Goal: Obtain resource: Download file/media

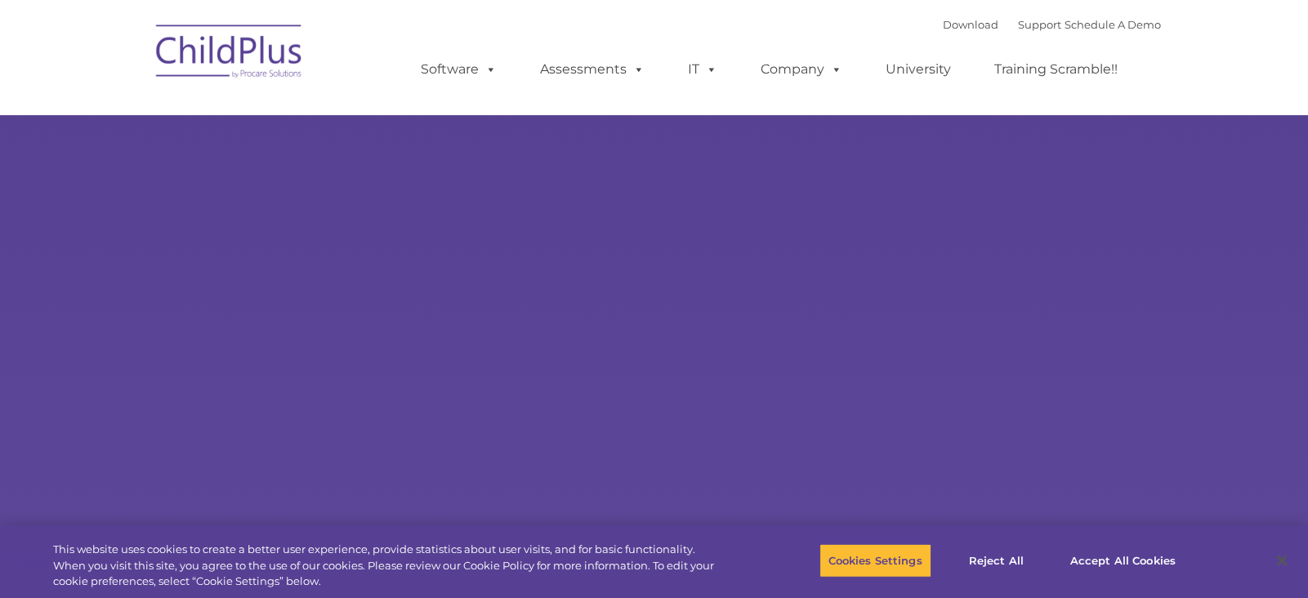
select select "MEDIUM"
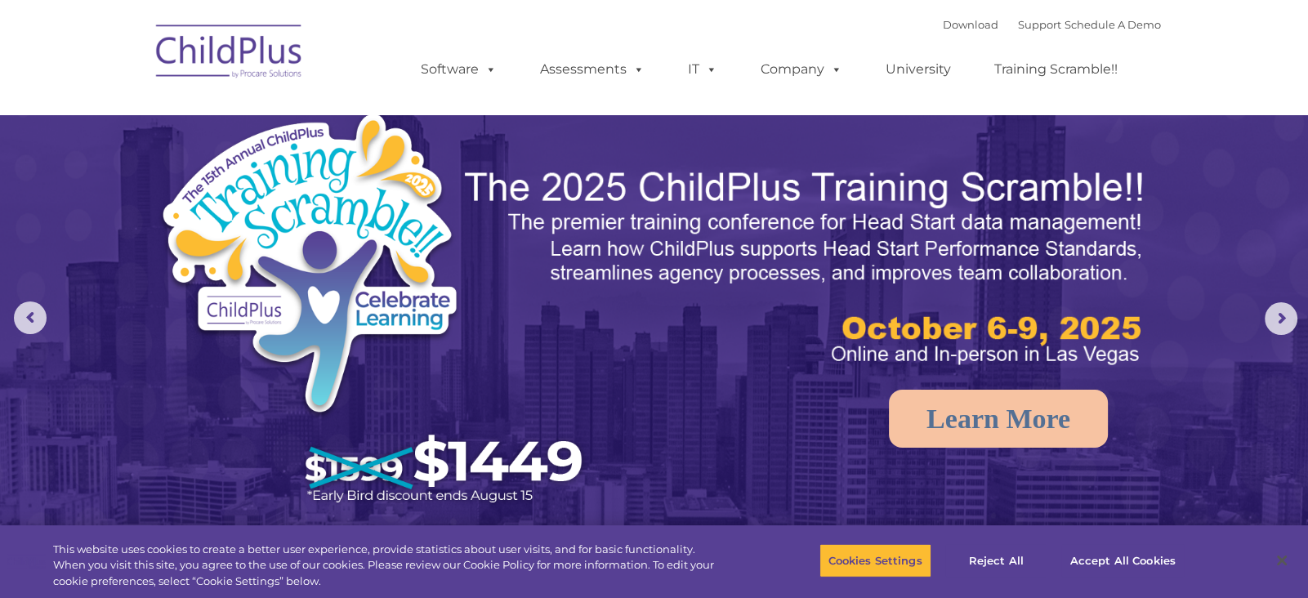
select select "MEDIUM"
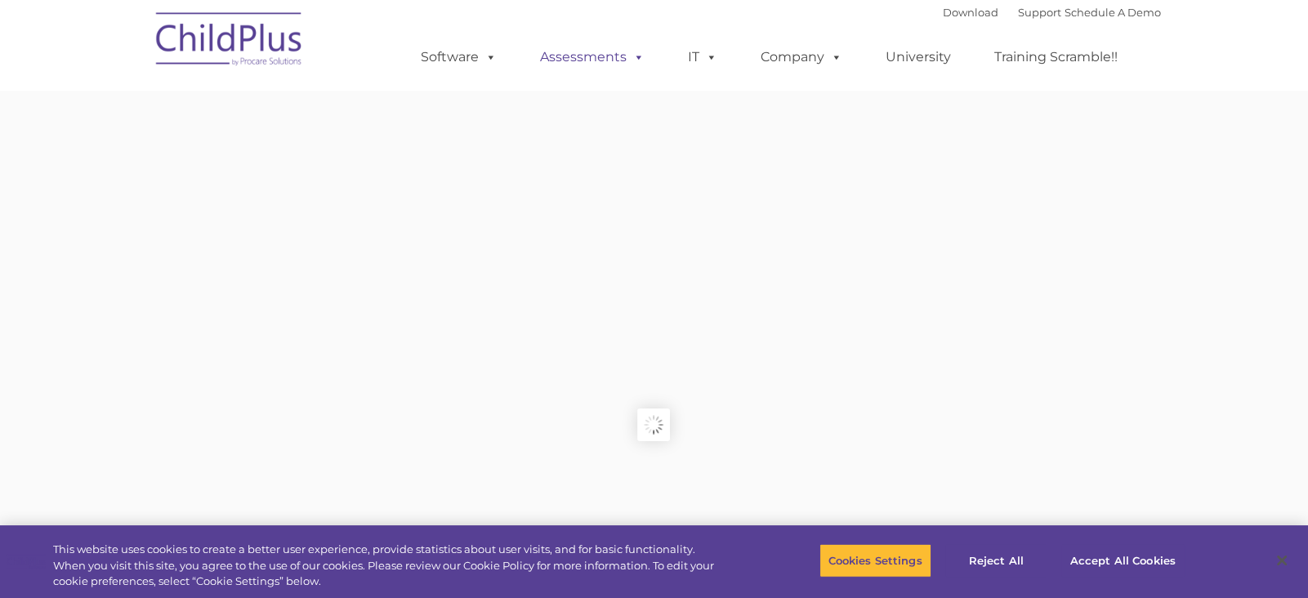
type input ""
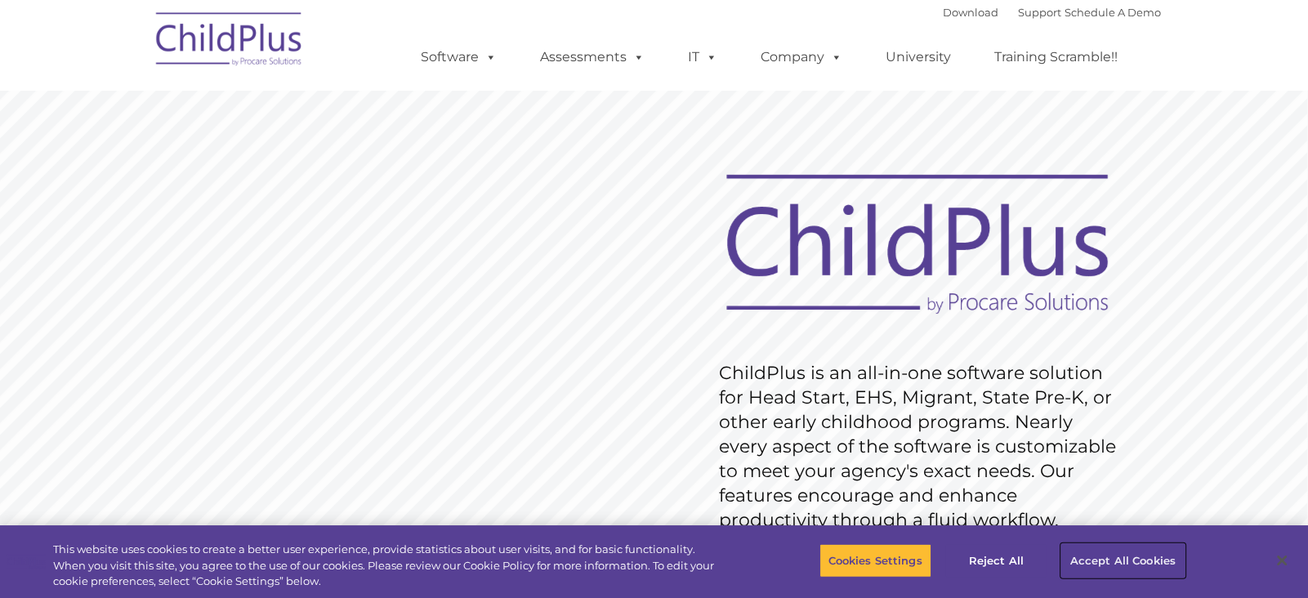
click at [1086, 547] on button "Accept All Cookies" at bounding box center [1122, 560] width 123 height 34
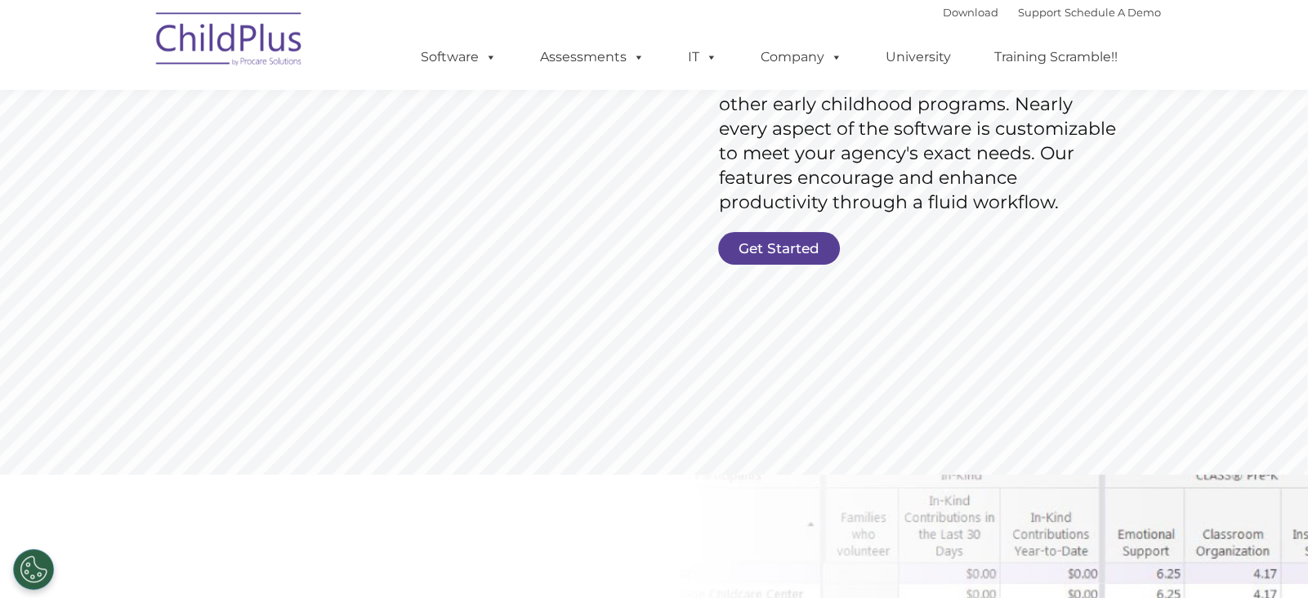
scroll to position [359, 0]
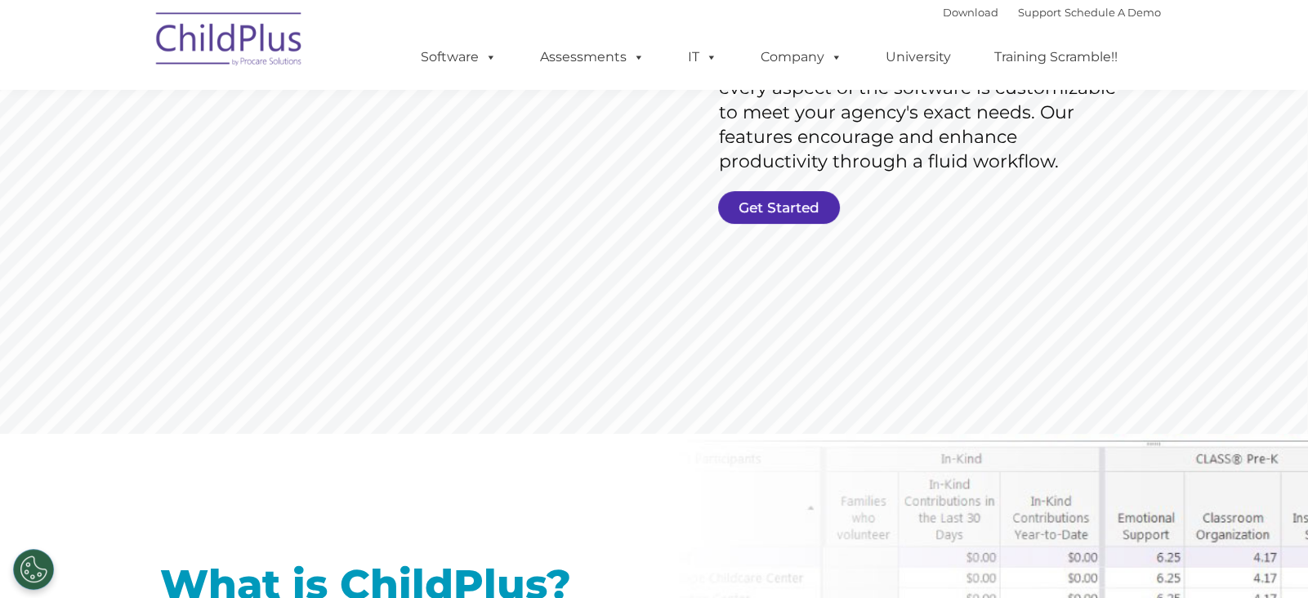
click at [755, 195] on link "Get Started" at bounding box center [779, 207] width 122 height 33
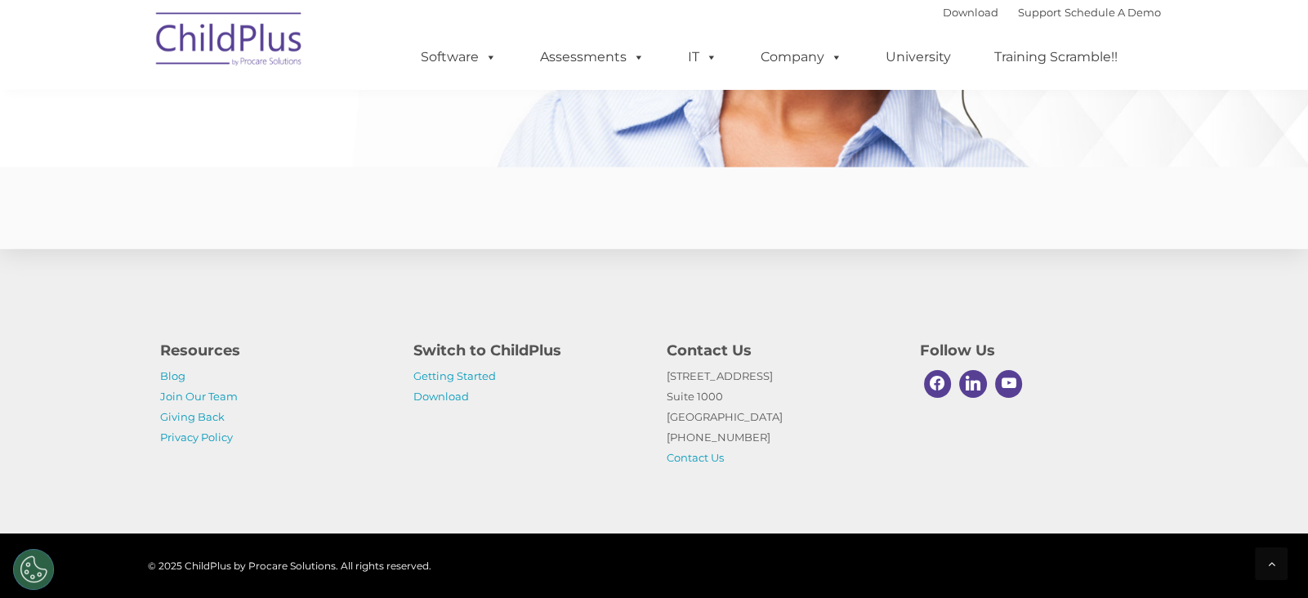
scroll to position [3990, 0]
click at [439, 395] on link "Download" at bounding box center [441, 396] width 56 height 13
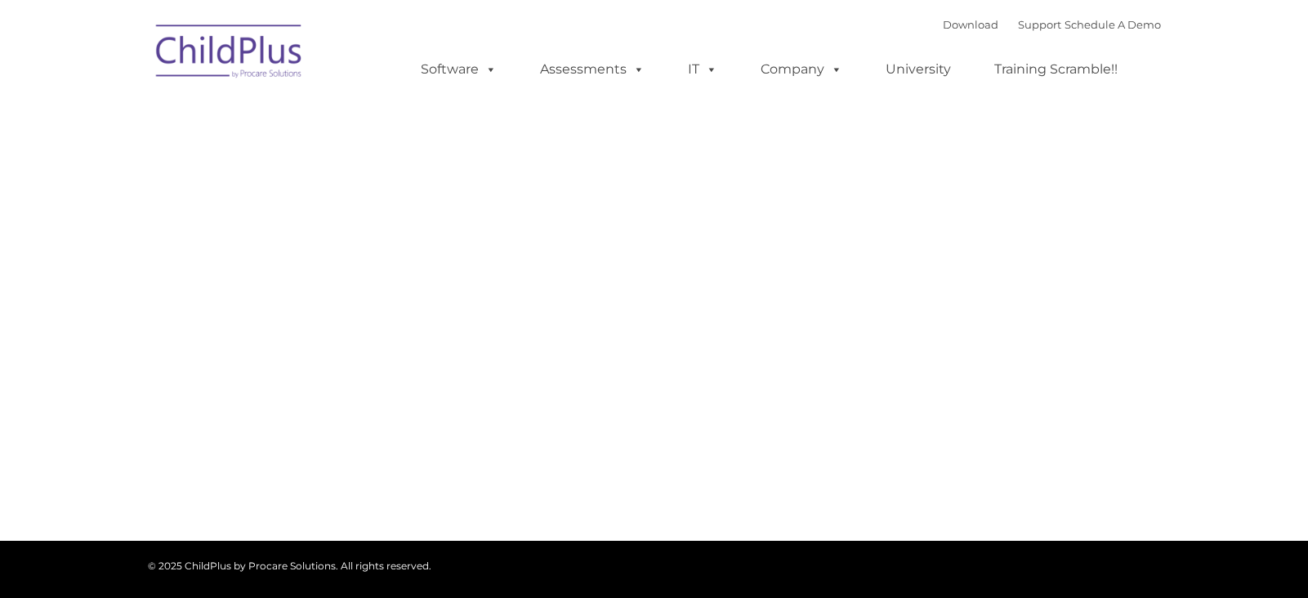
type input ""
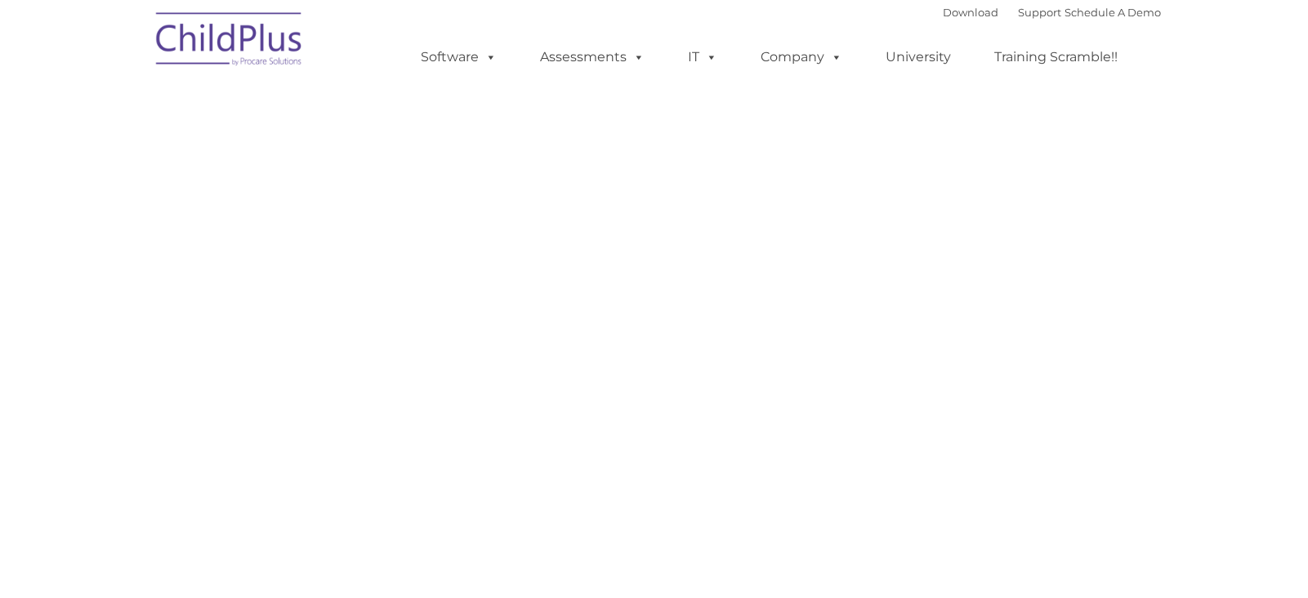
select select "MEDIUM"
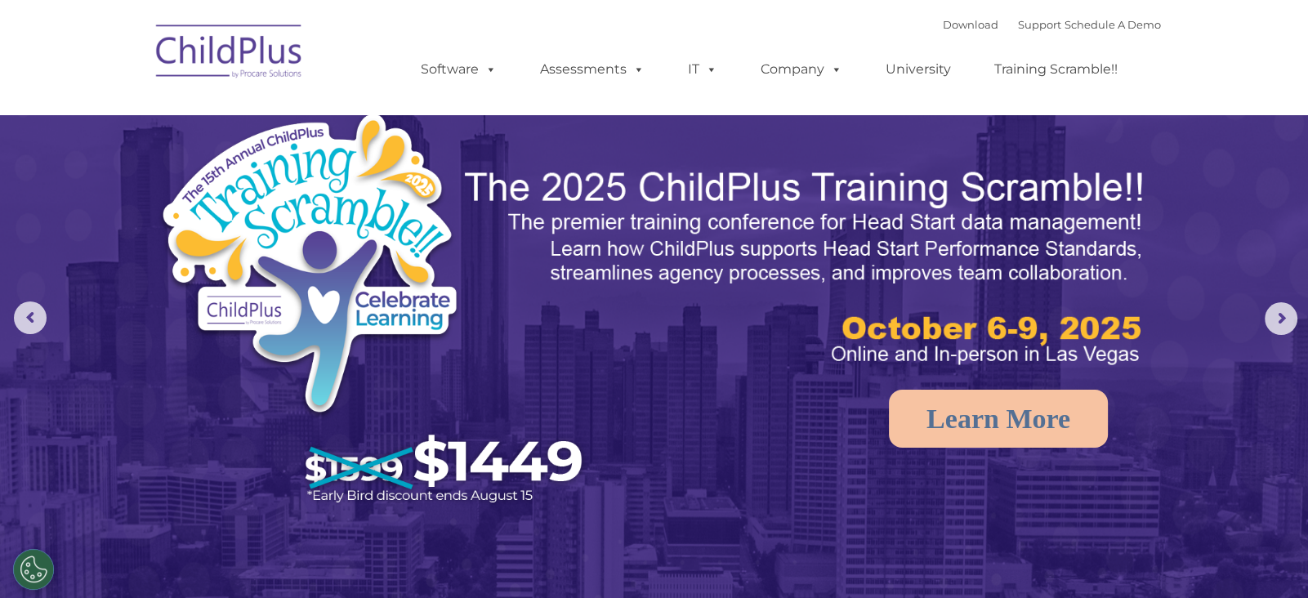
select select "MEDIUM"
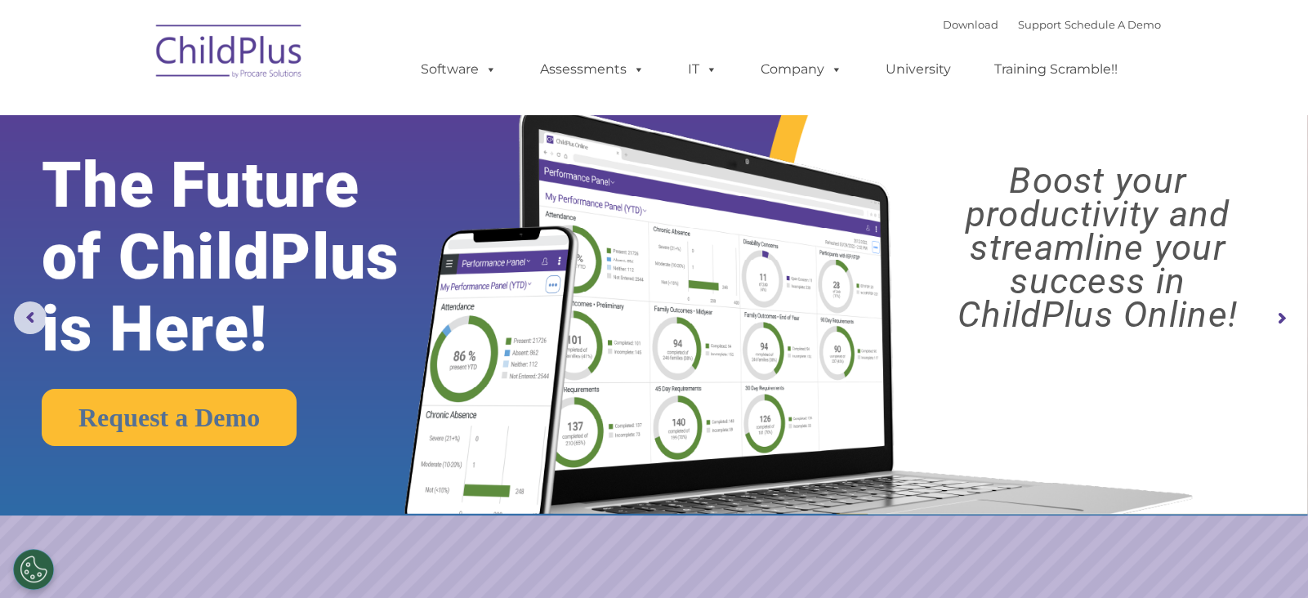
click at [1283, 314] on rs-arrow at bounding box center [1280, 318] width 33 height 33
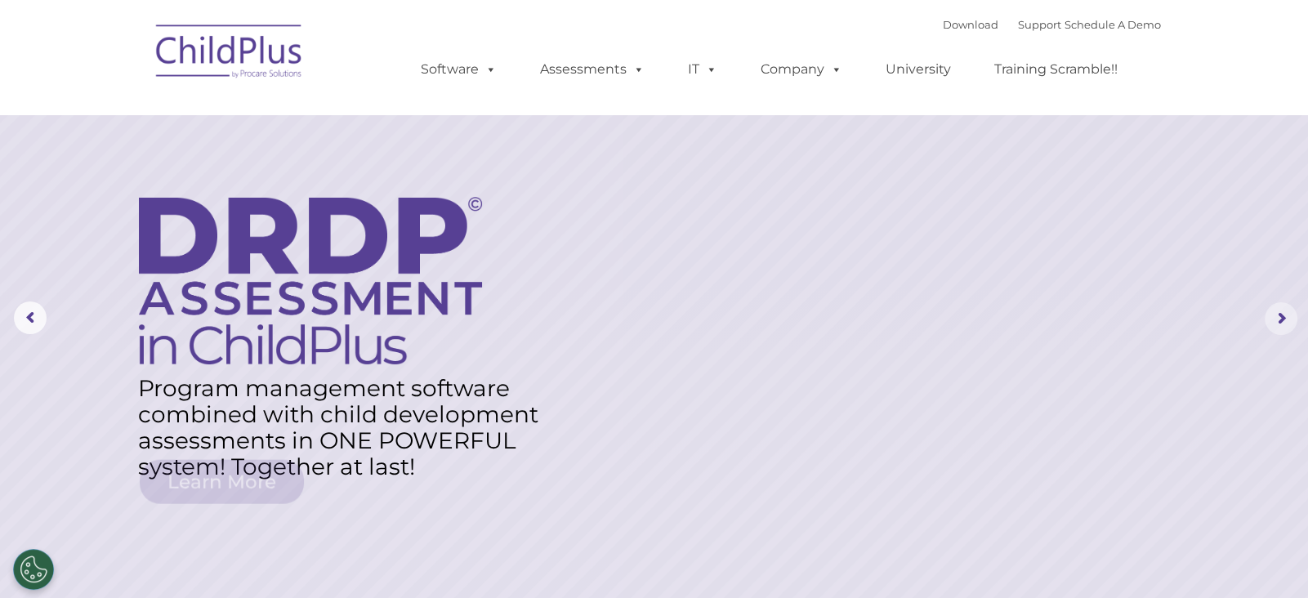
click at [1283, 314] on rs-arrow at bounding box center [1280, 318] width 33 height 33
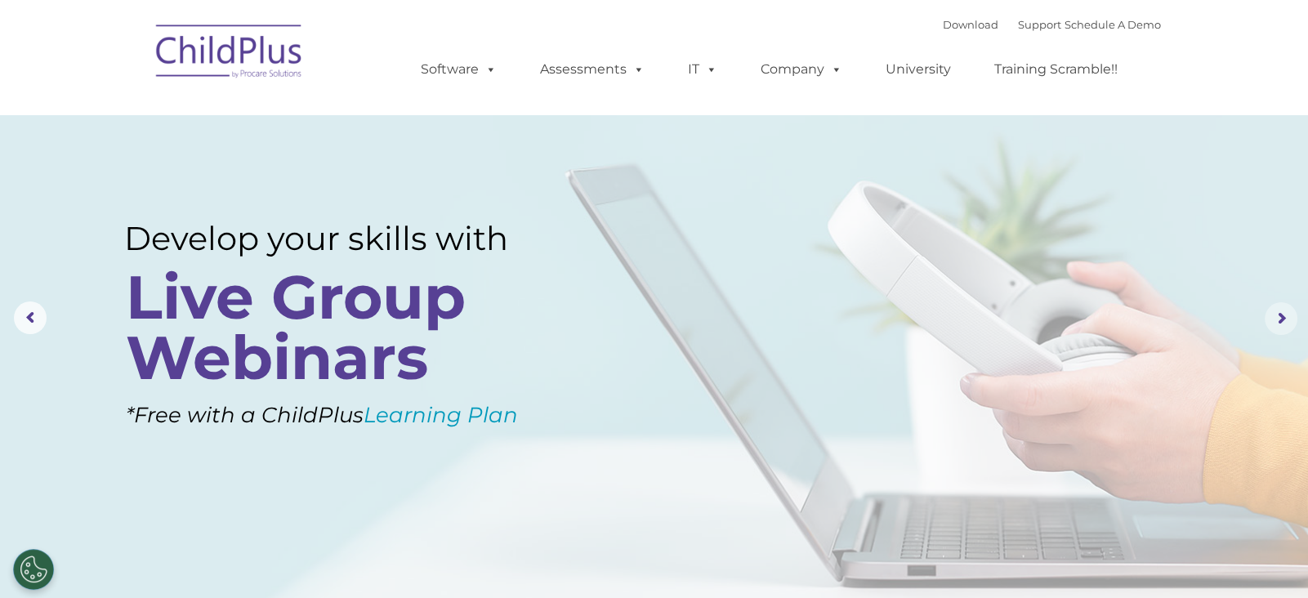
click at [1283, 314] on rs-arrow at bounding box center [1280, 318] width 33 height 33
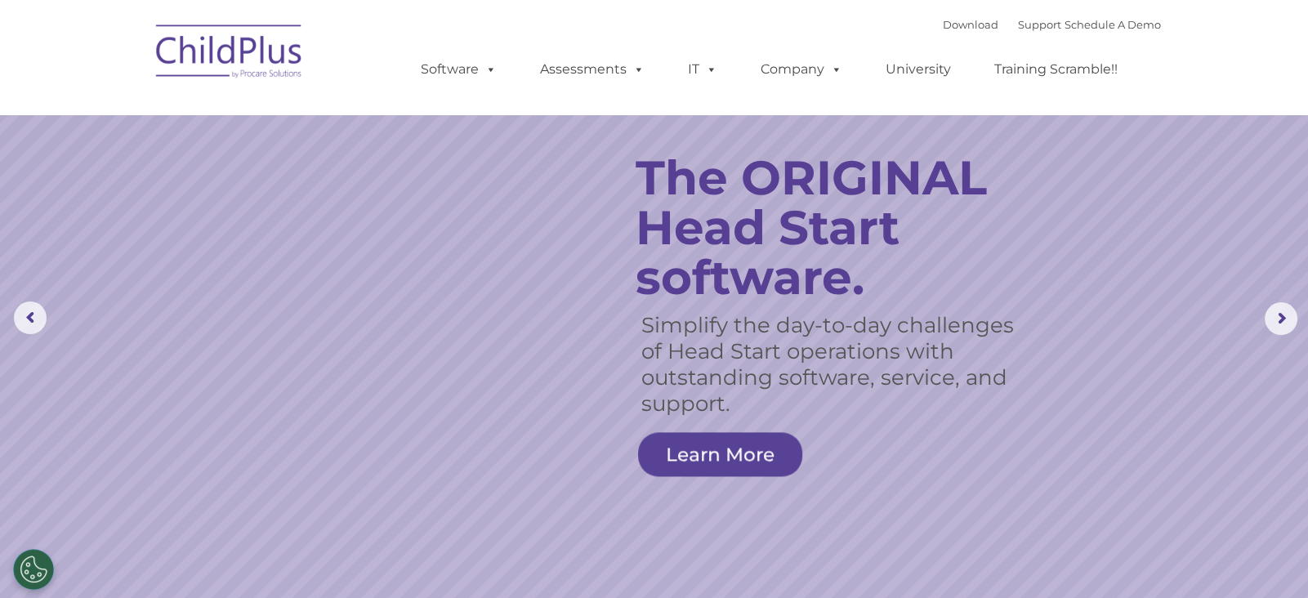
click at [714, 444] on link "Learn More" at bounding box center [720, 454] width 164 height 44
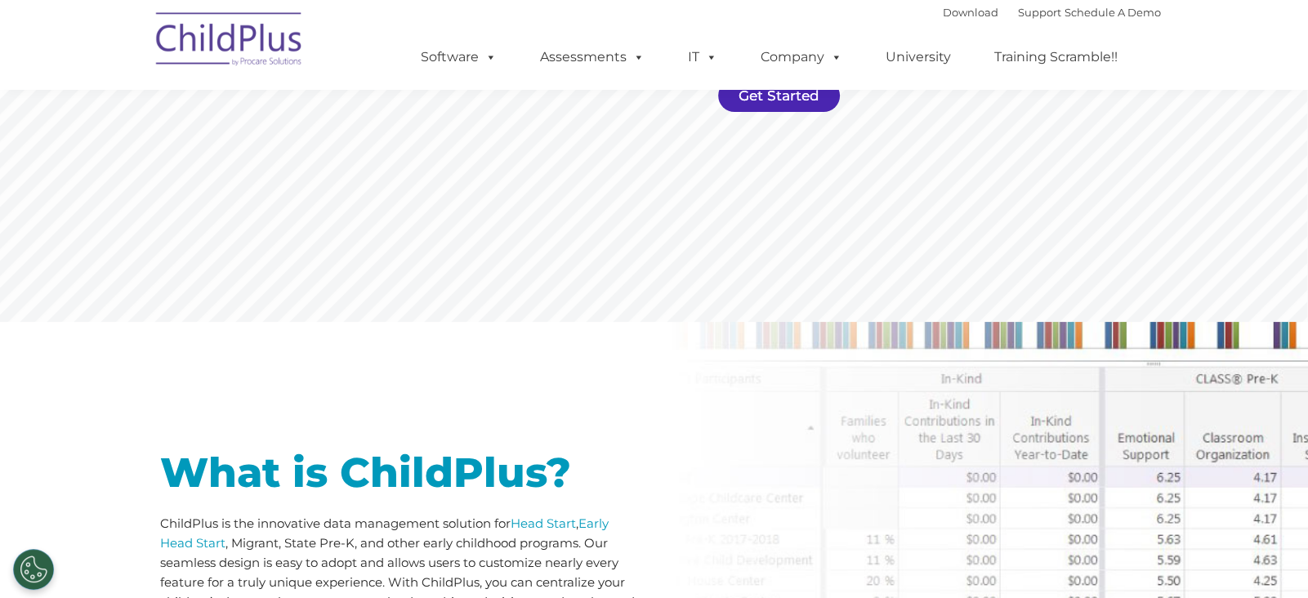
scroll to position [494, 0]
click at [729, 99] on link "Get Started" at bounding box center [779, 96] width 122 height 33
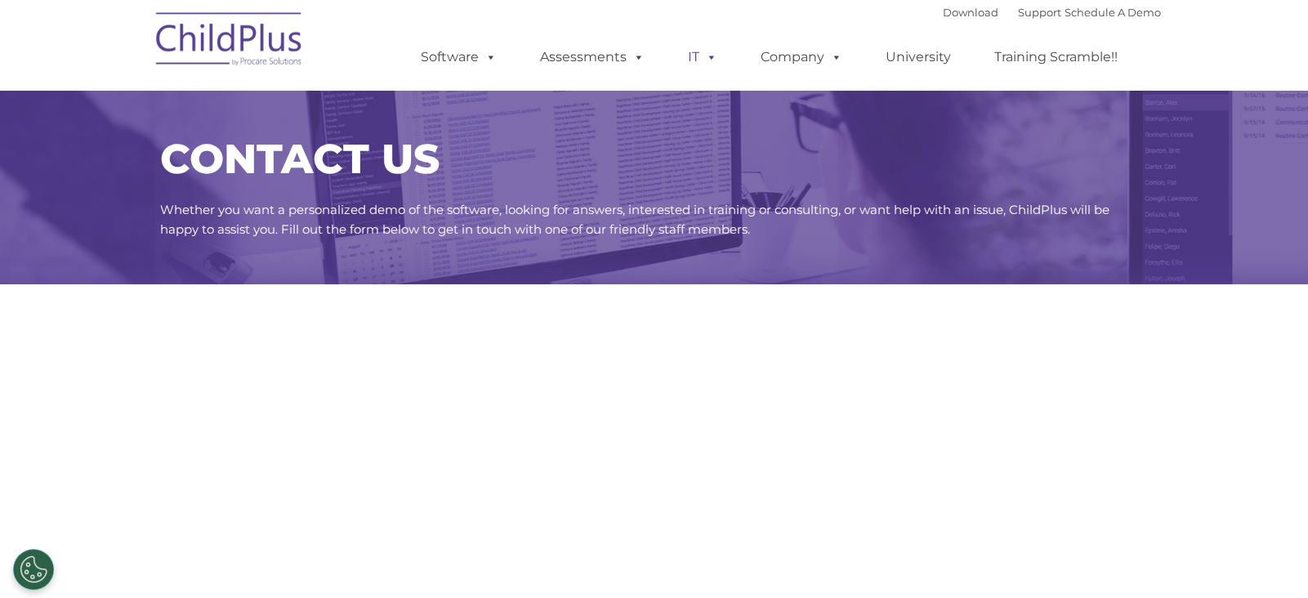
select select "MEDIUM"
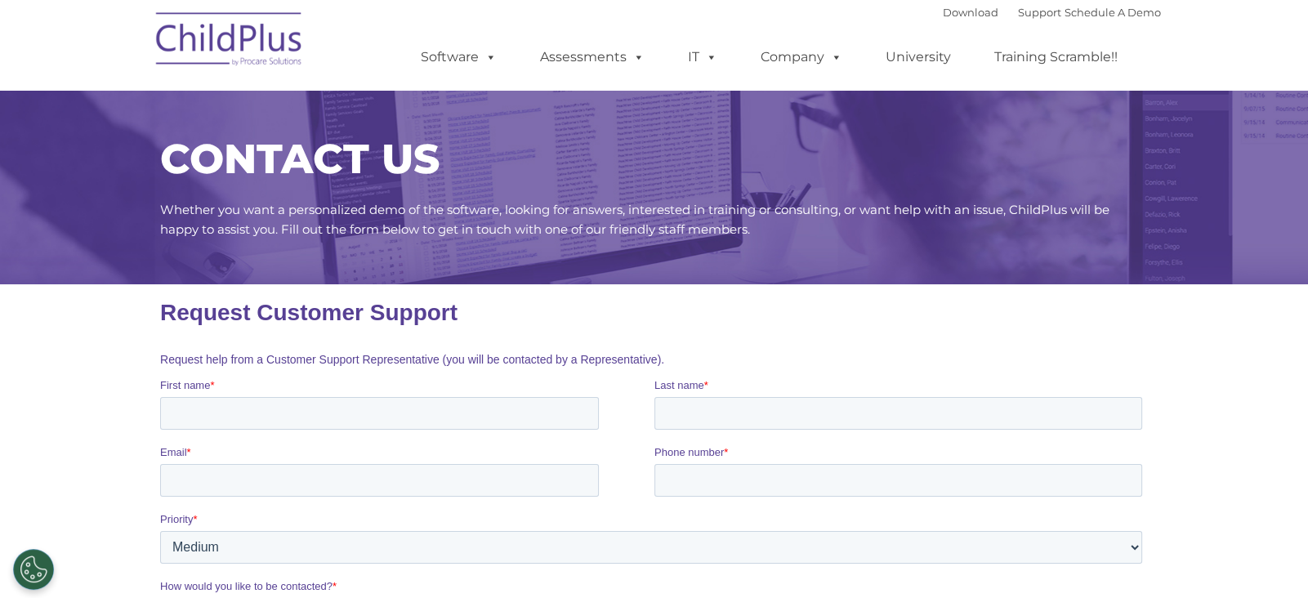
click at [952, 21] on div "Download Support | Schedule A Demo " at bounding box center [1052, 12] width 218 height 25
click at [948, 16] on link "Download" at bounding box center [971, 12] width 56 height 13
